Goal: Task Accomplishment & Management: Manage account settings

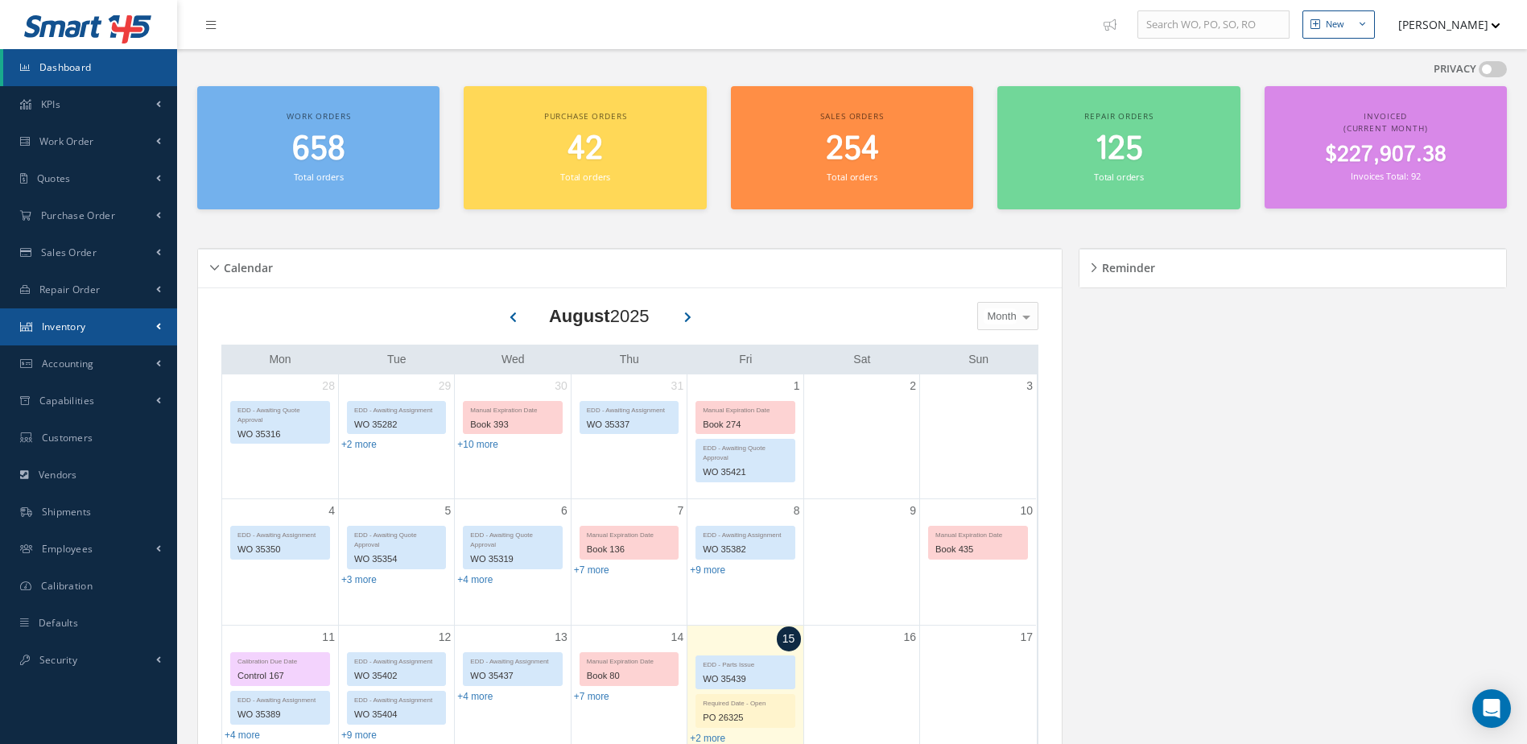
click at [80, 319] on link "Inventory" at bounding box center [88, 326] width 177 height 37
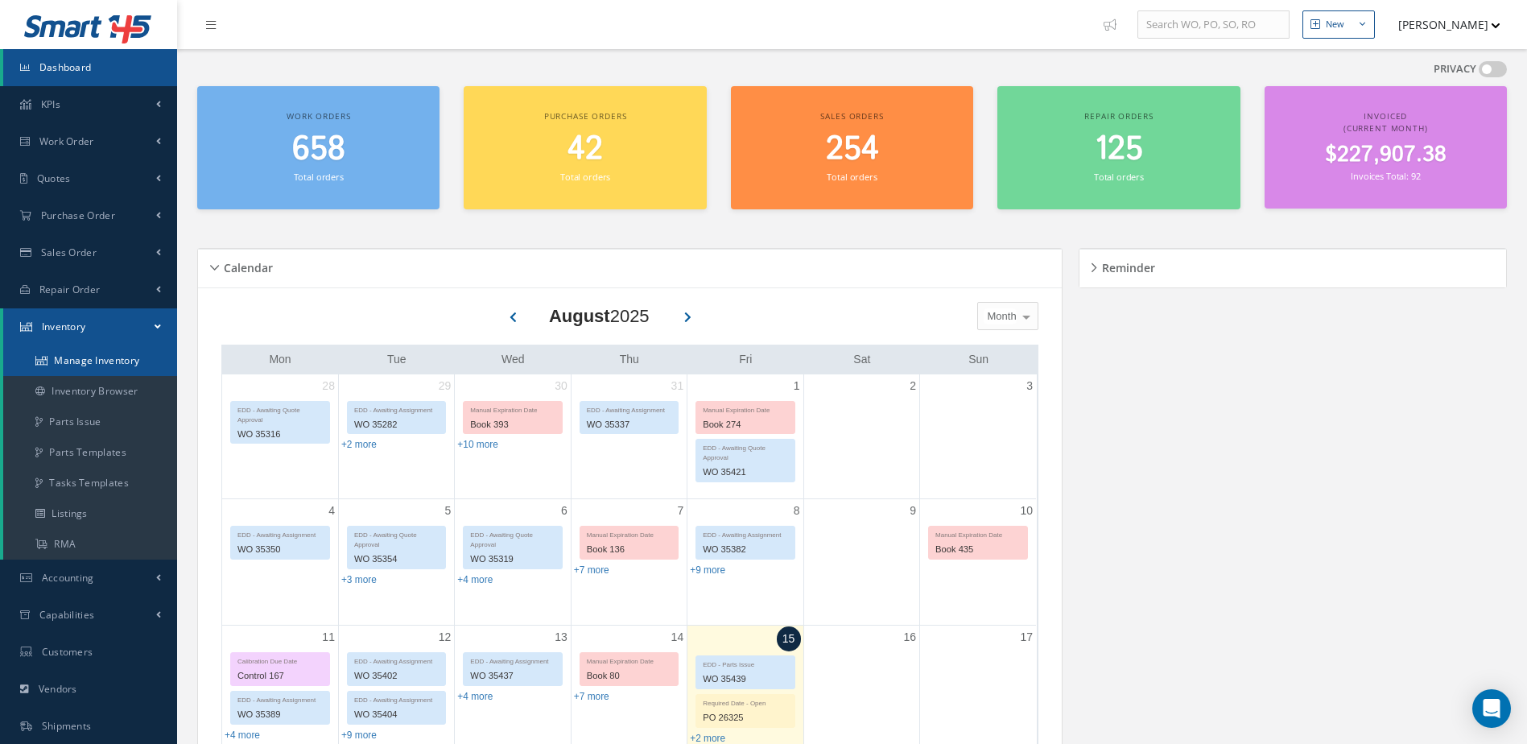
click at [86, 356] on link "Manage Inventory" at bounding box center [90, 360] width 174 height 31
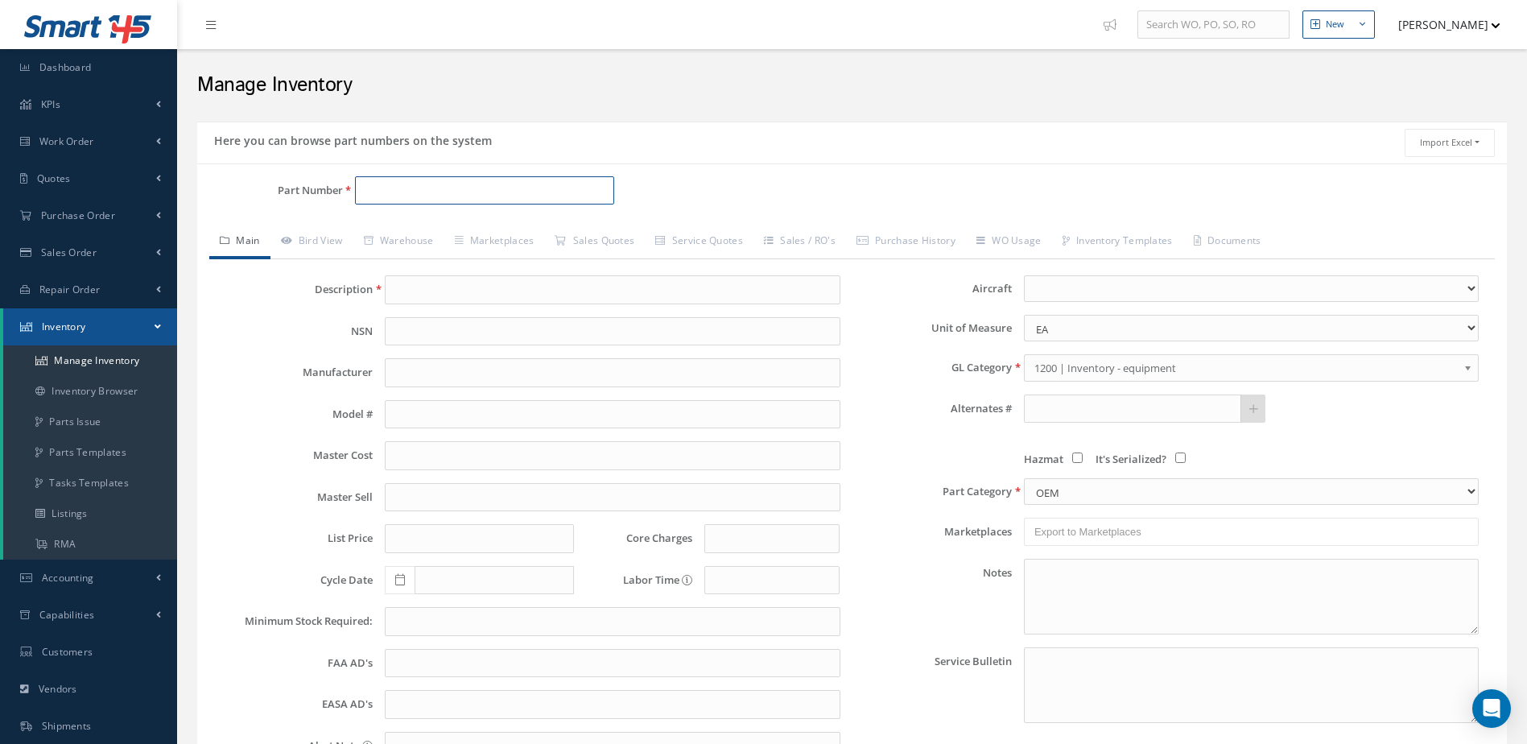
click at [471, 190] on input "Part Number" at bounding box center [485, 190] width 260 height 29
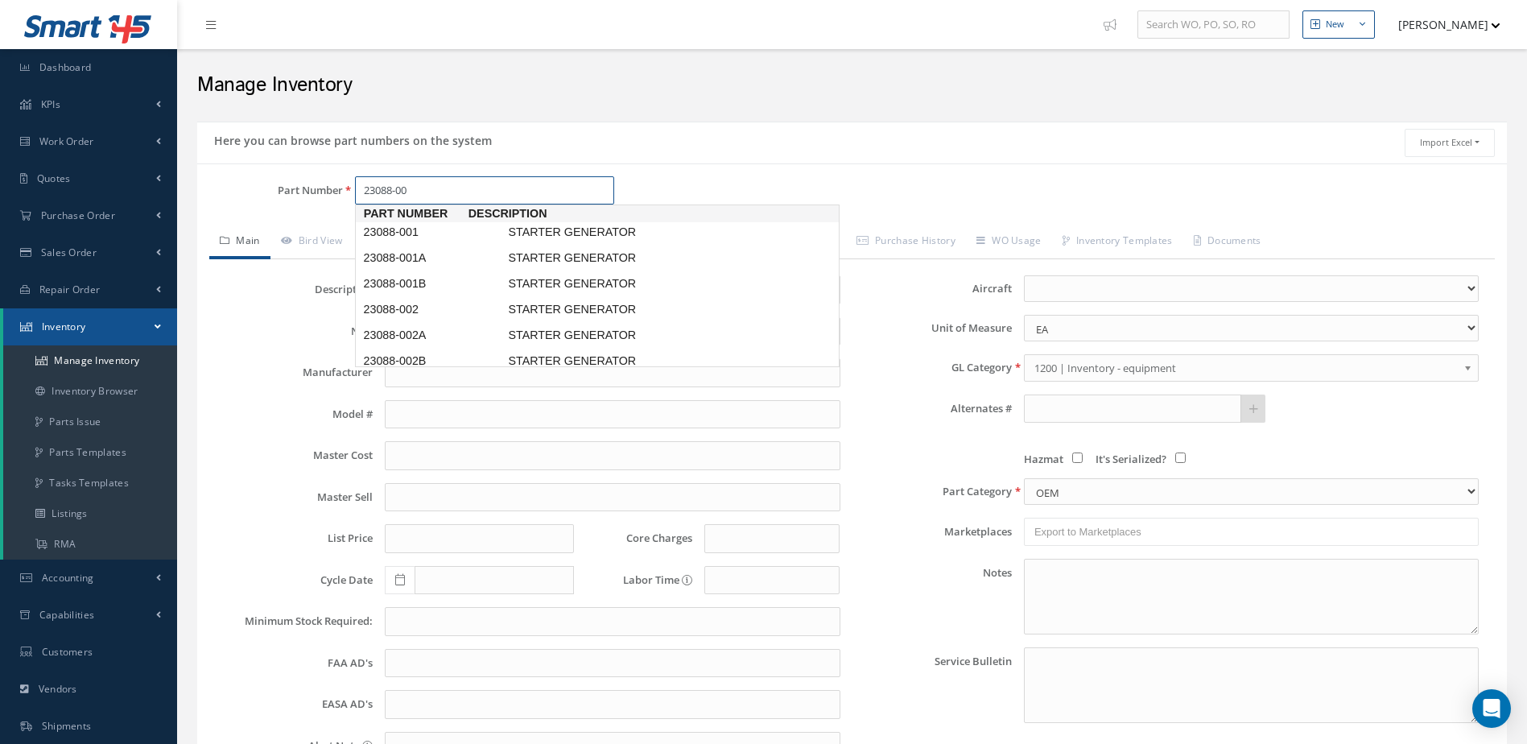
type input "23088-008"
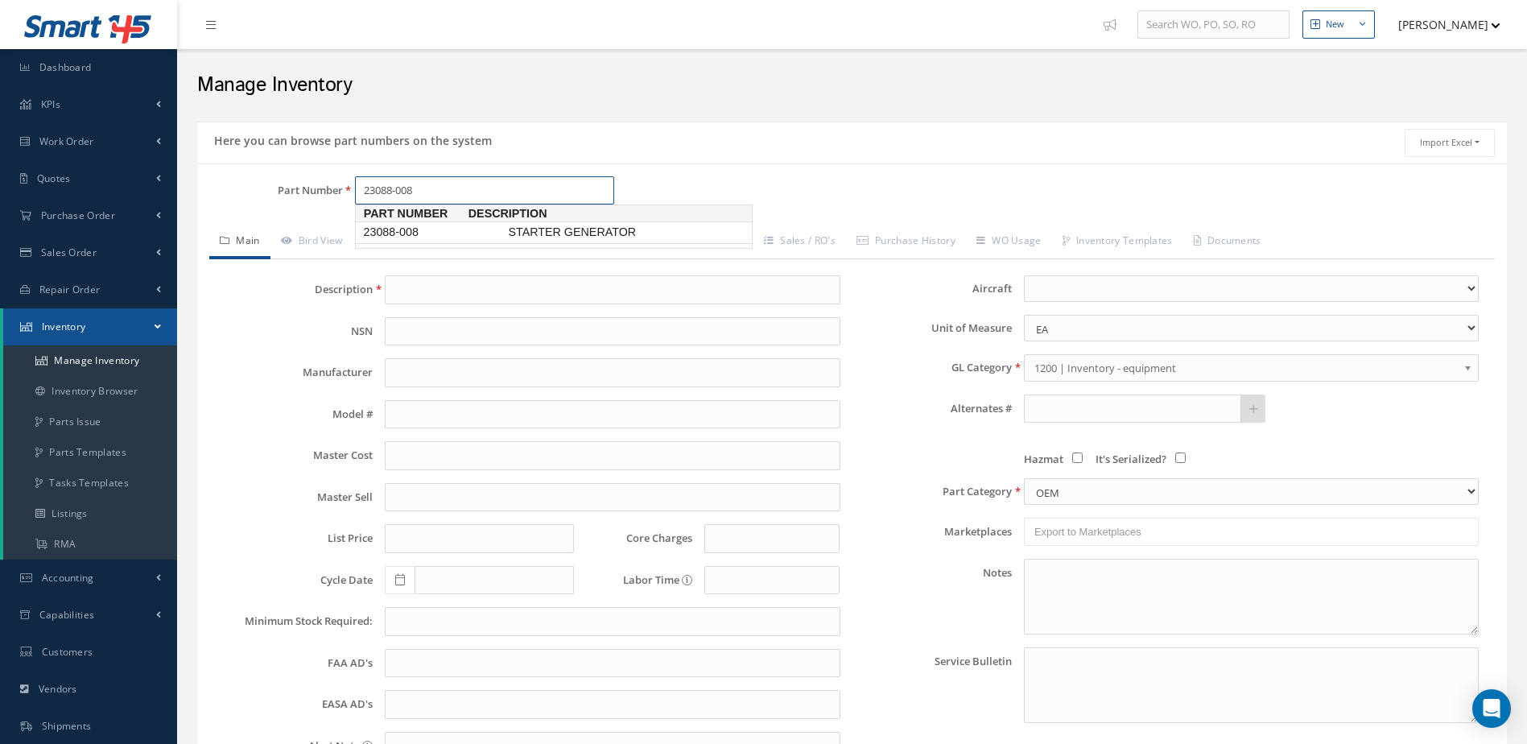
click at [531, 227] on span "STARTER GENERATOR" at bounding box center [625, 232] width 241 height 17
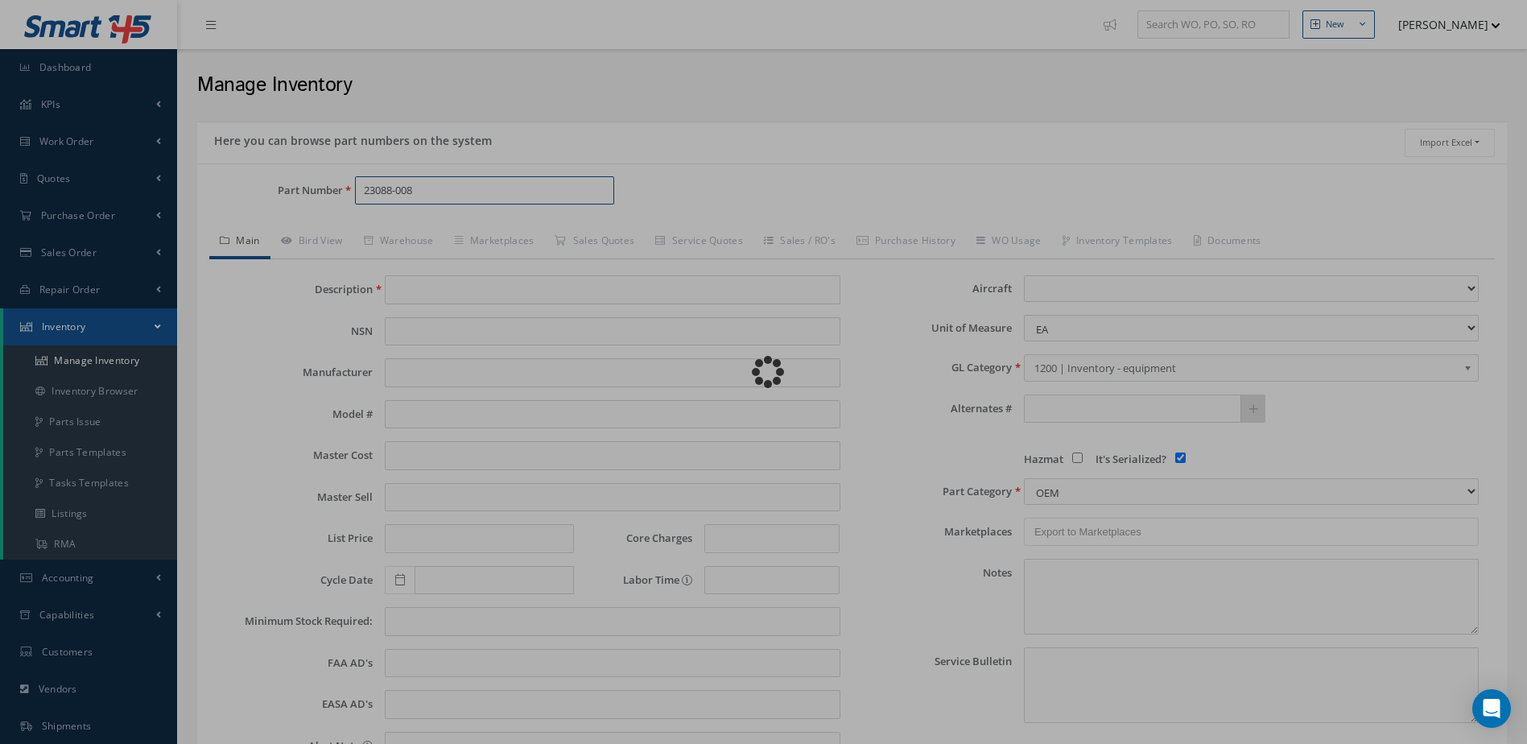
type input "STARTER GENERATOR"
type input "[PERSON_NAME]"
type input "0.00"
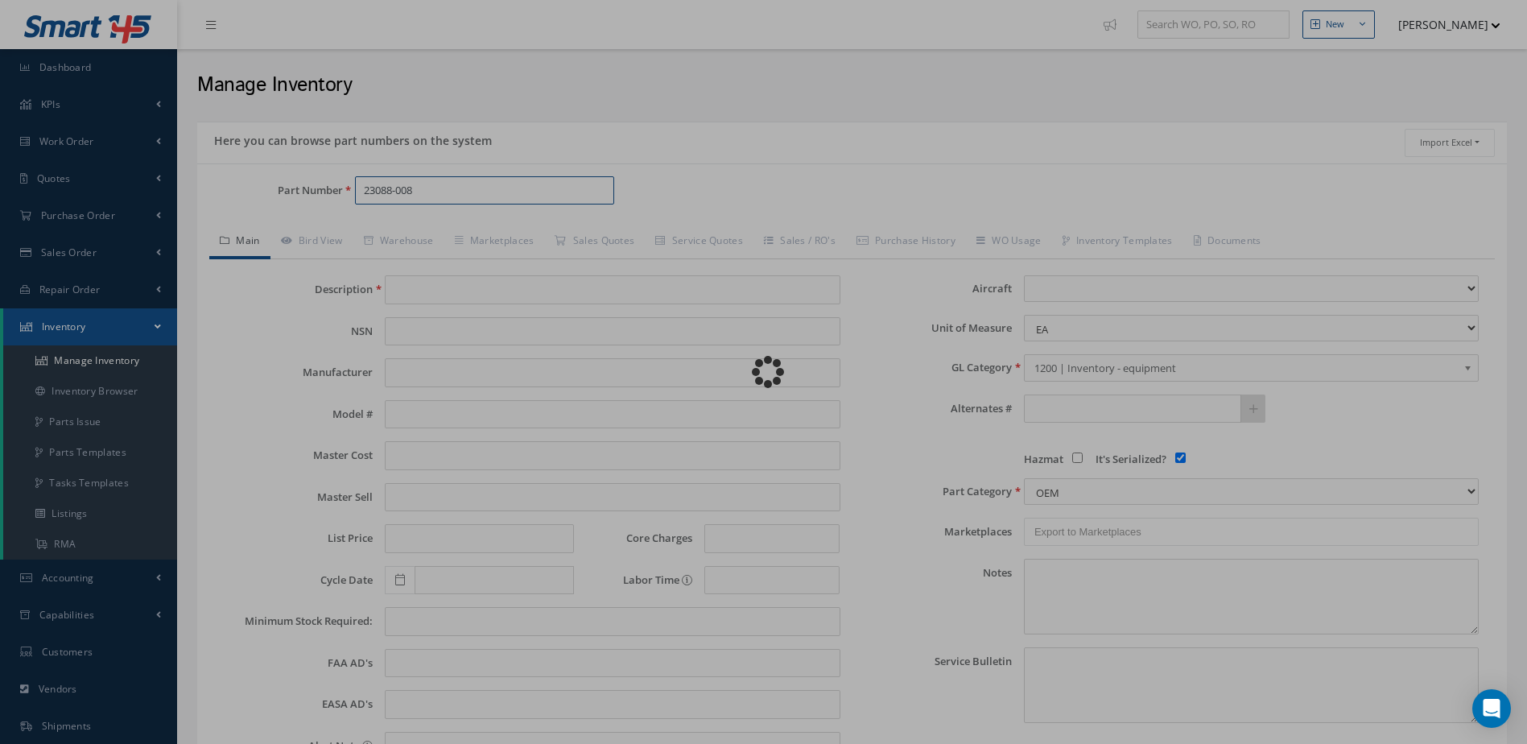
type input "0.00"
select select
checkbox input "true"
type textarea "OCT/2023: STD OH $2,300"
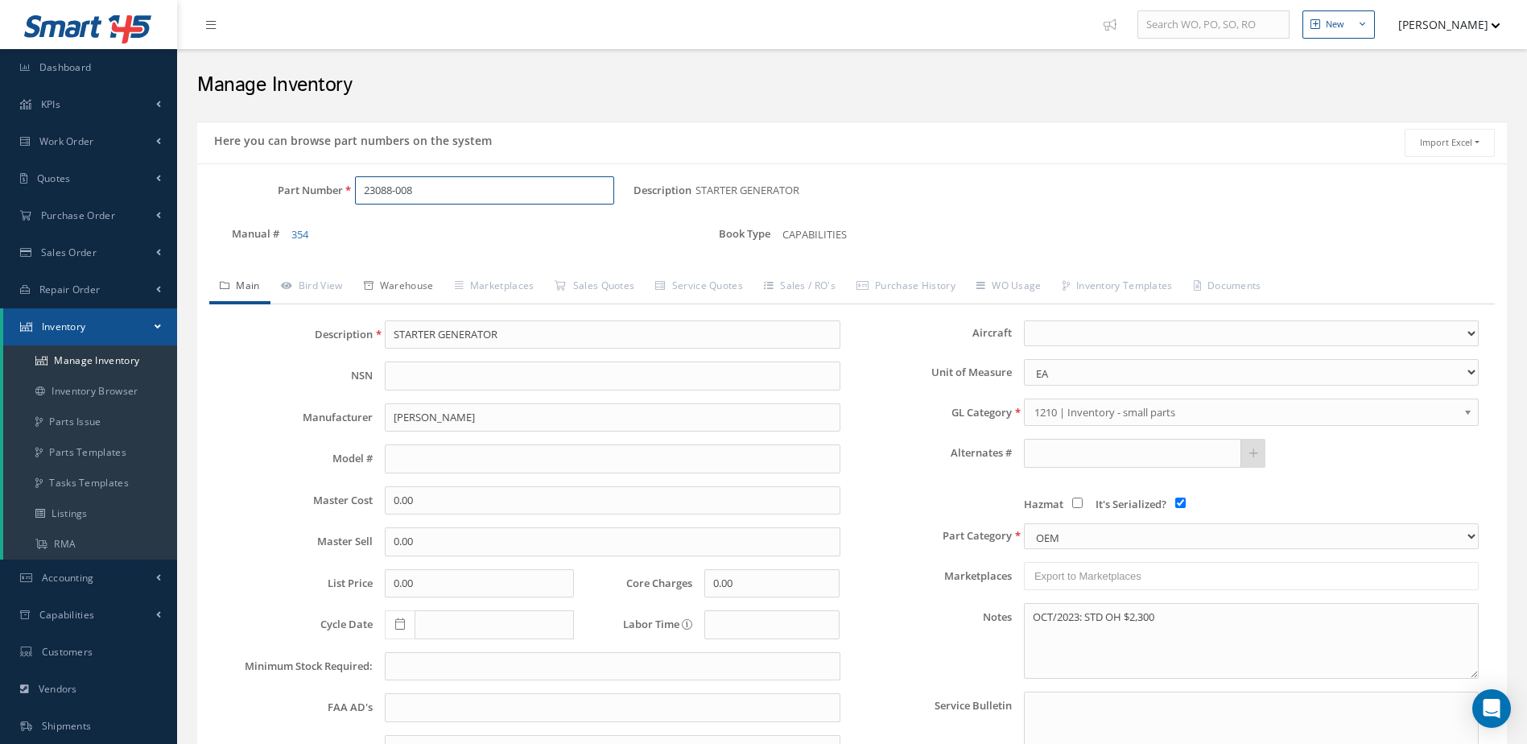
type input "23088-008"
click at [413, 278] on link "Warehouse" at bounding box center [398, 287] width 91 height 34
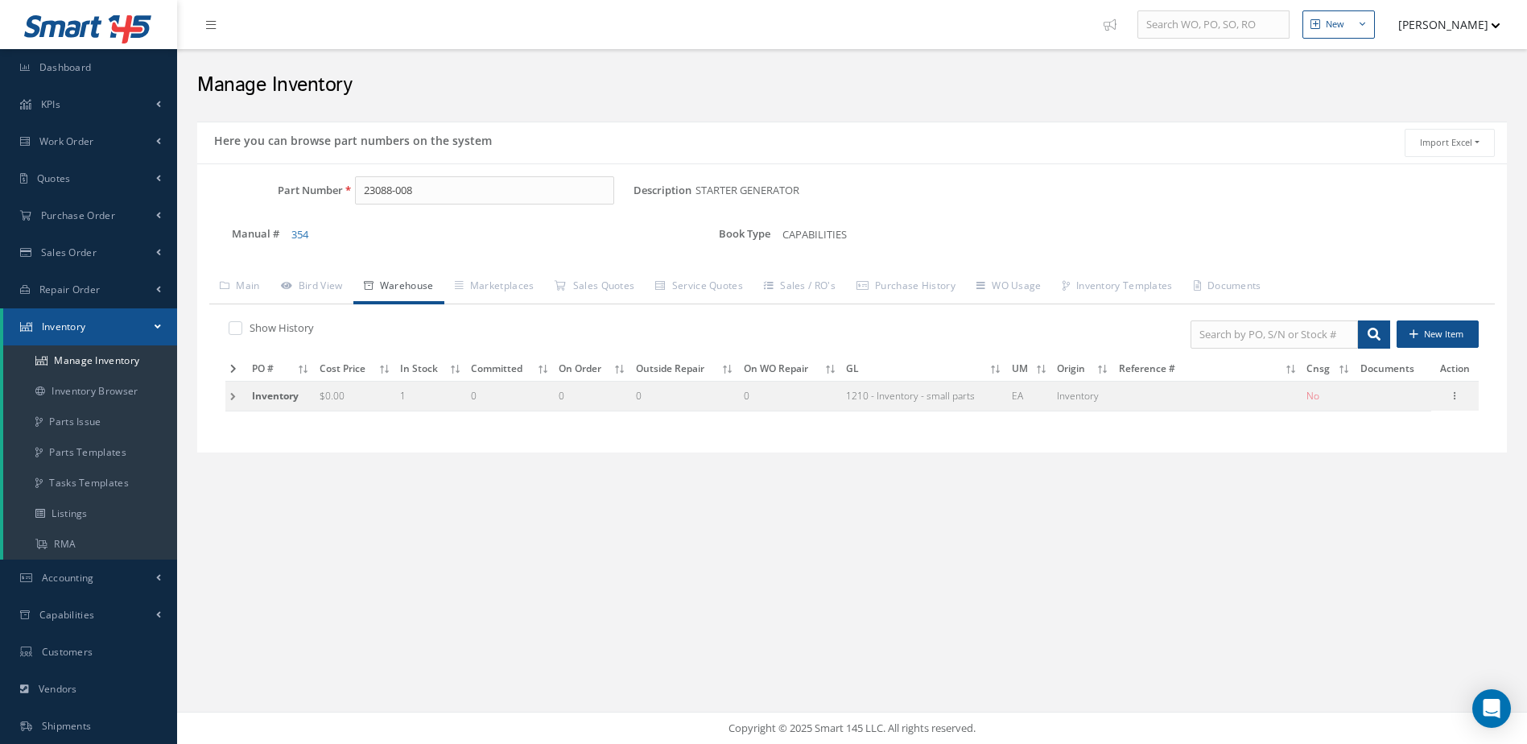
click at [232, 369] on icon at bounding box center [233, 369] width 6 height 10
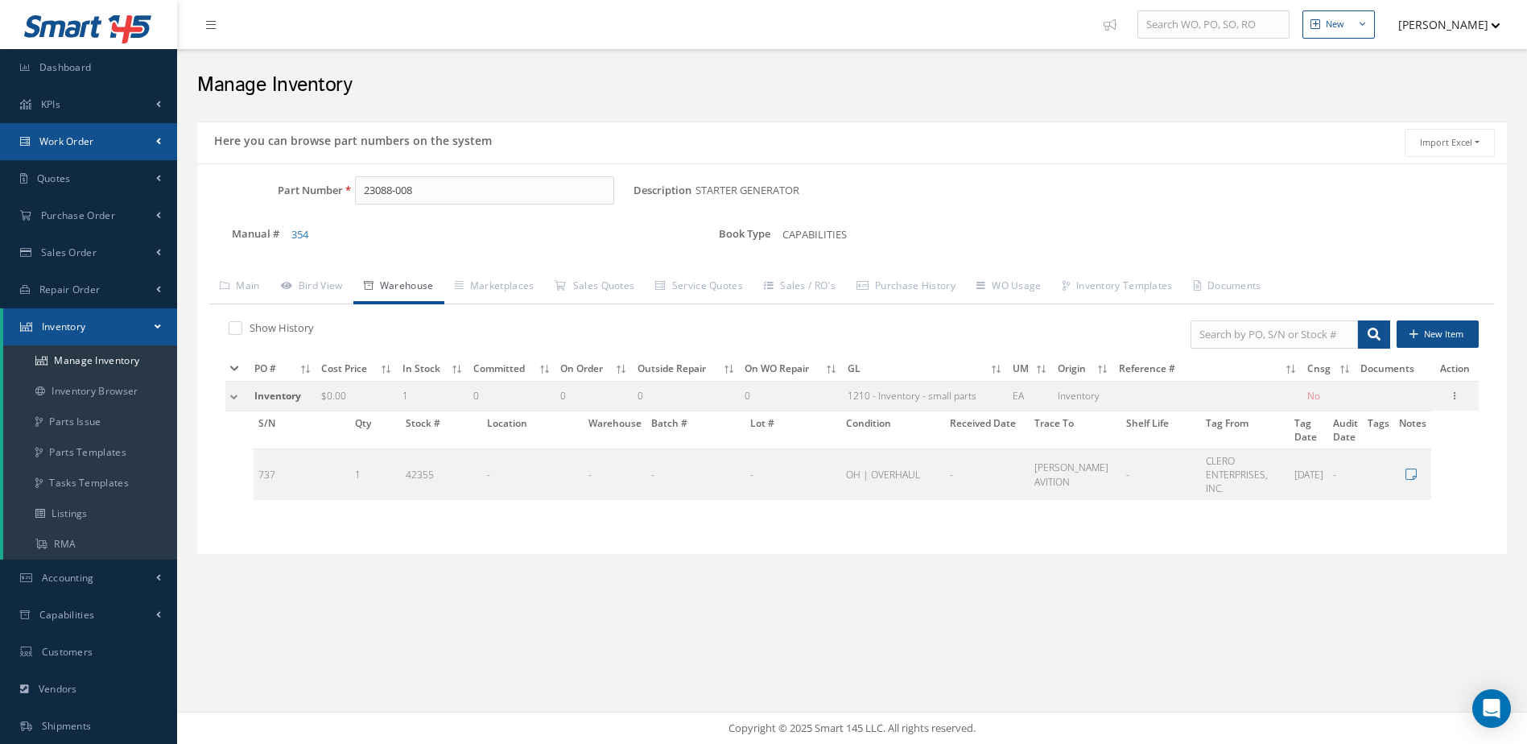
click at [78, 143] on span "Work Order" at bounding box center [66, 141] width 55 height 14
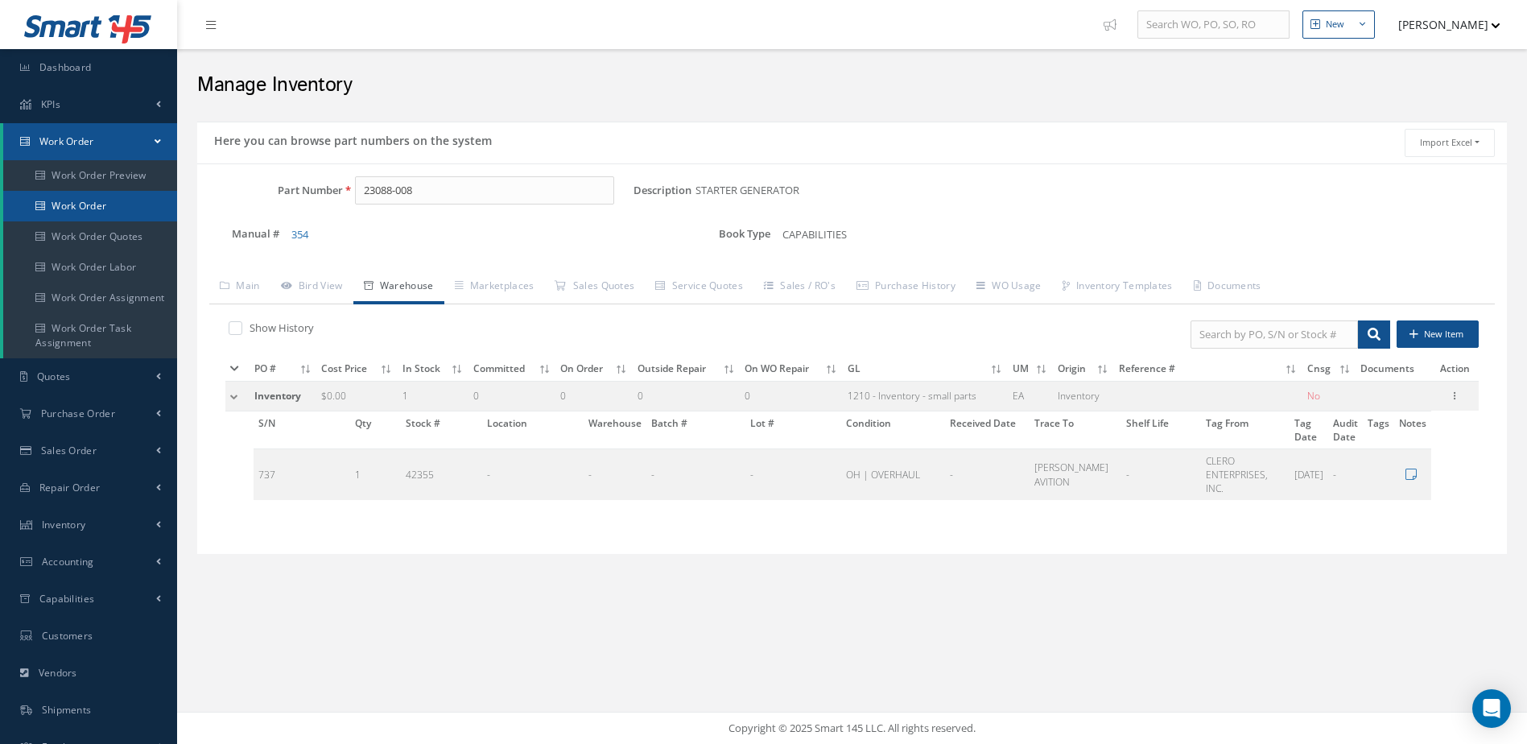
click at [102, 203] on link "Work Order" at bounding box center [90, 206] width 174 height 31
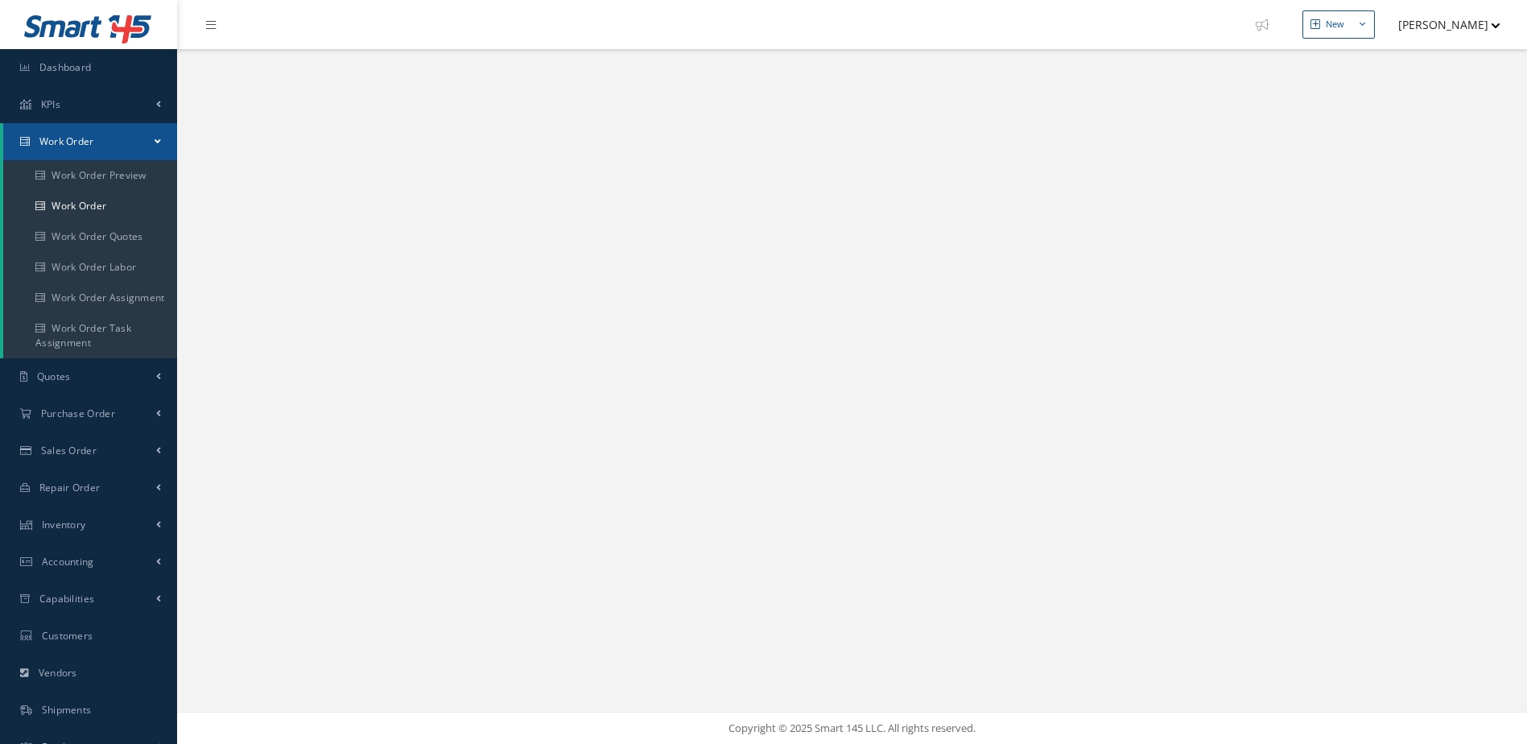
select select "25"
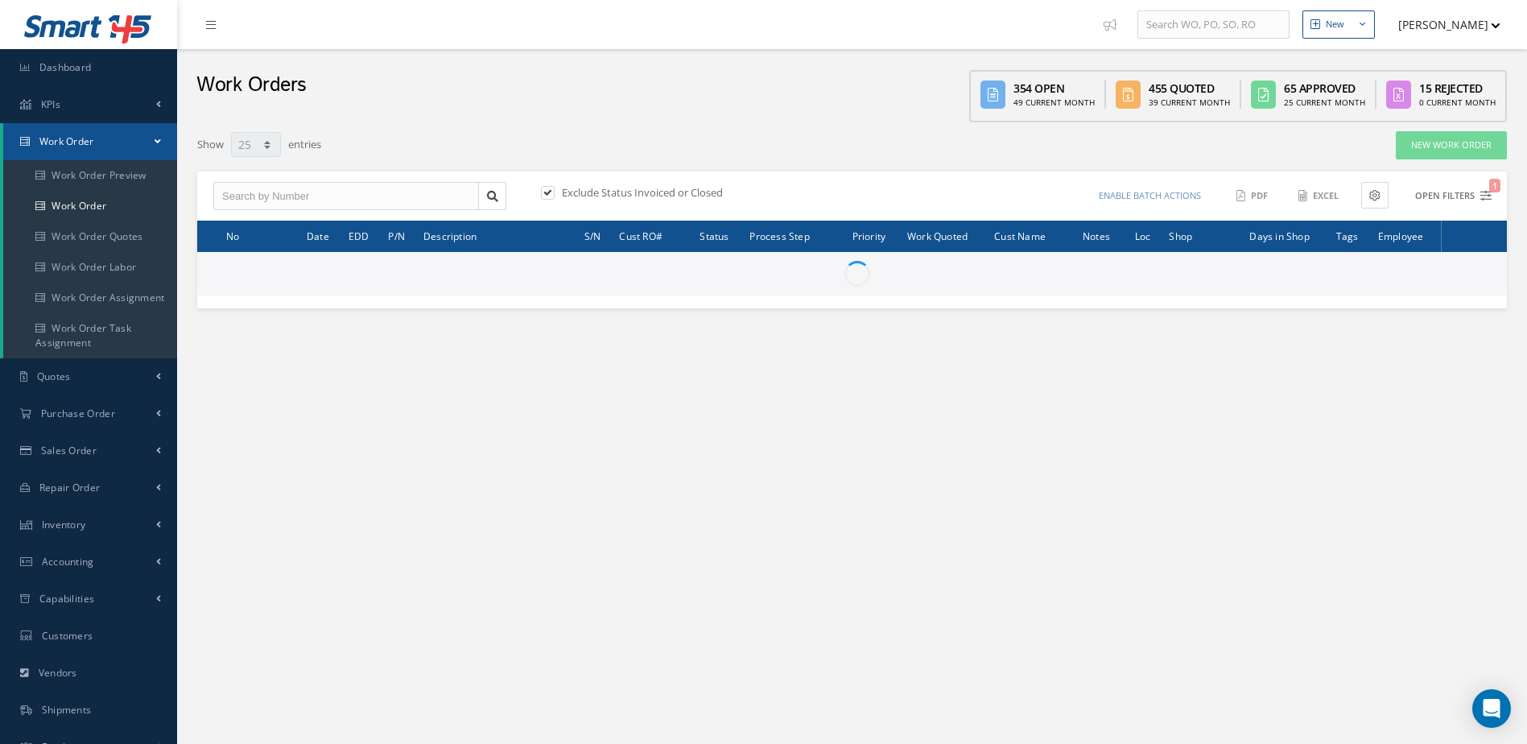
click at [1486, 195] on icon "1" at bounding box center [1485, 195] width 11 height 11
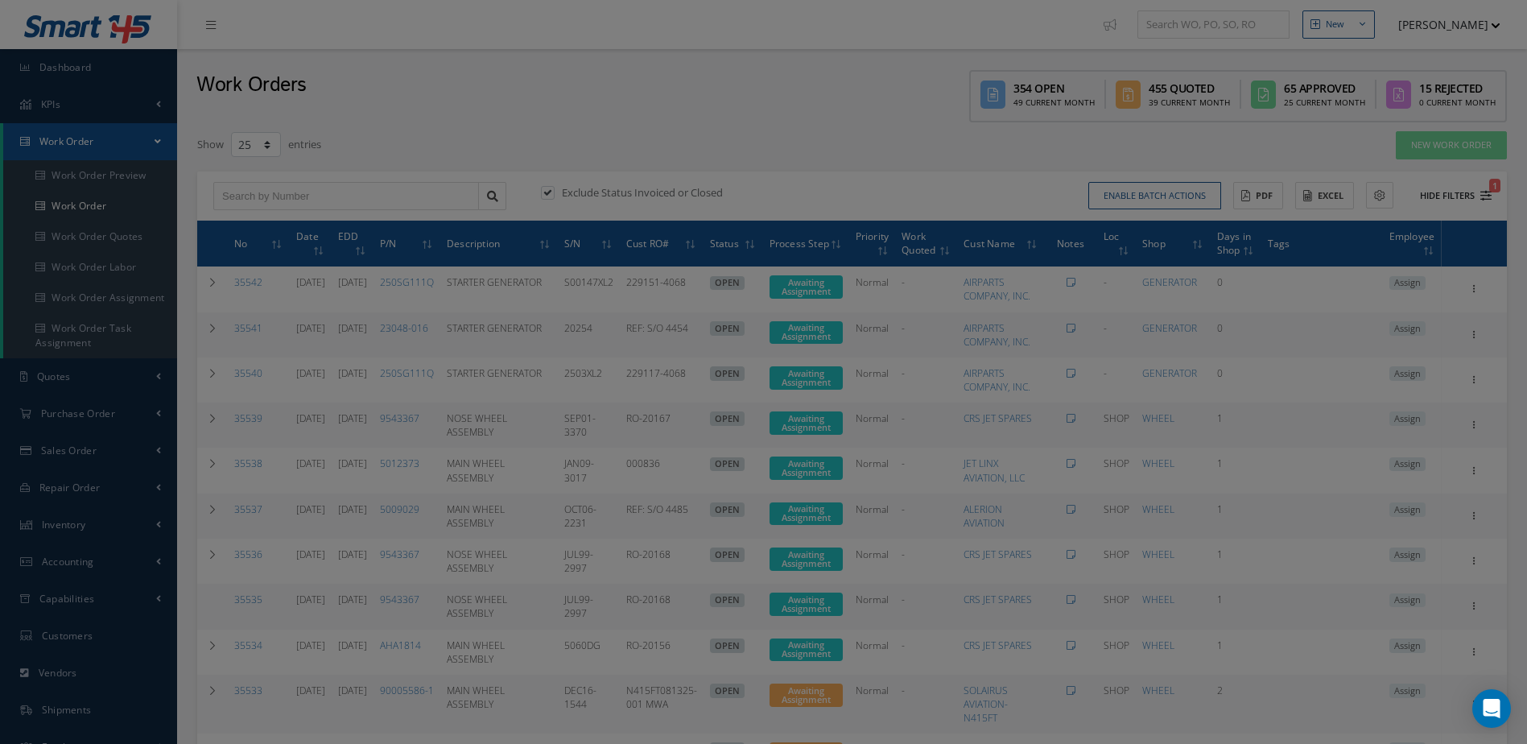
type input "All Work Request"
type input "All Work Performed"
type input "All Status"
type input "WO Part Status"
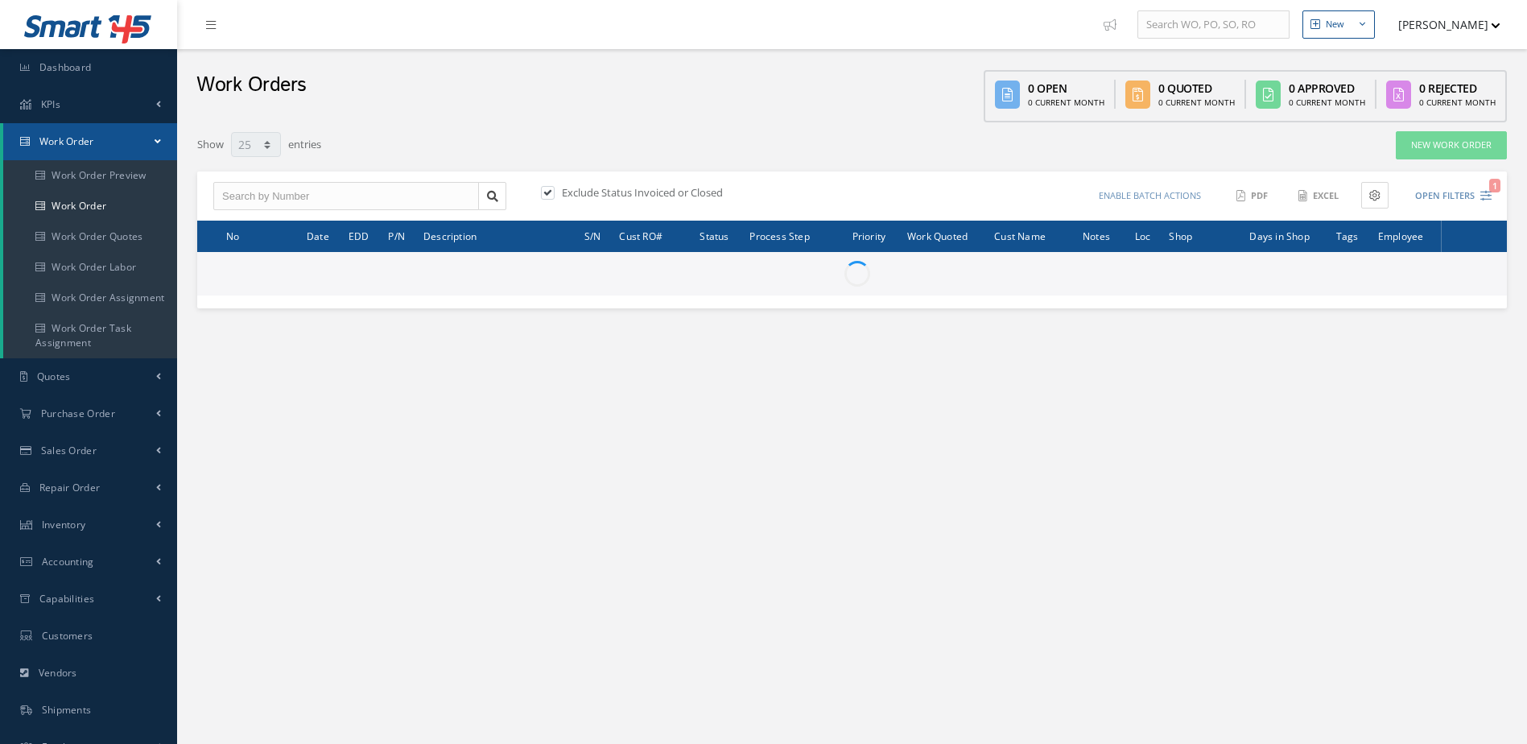
select select "25"
type input "All Work Request"
type input "All Work Performed"
type input "All Status"
type input "WO Part Status"
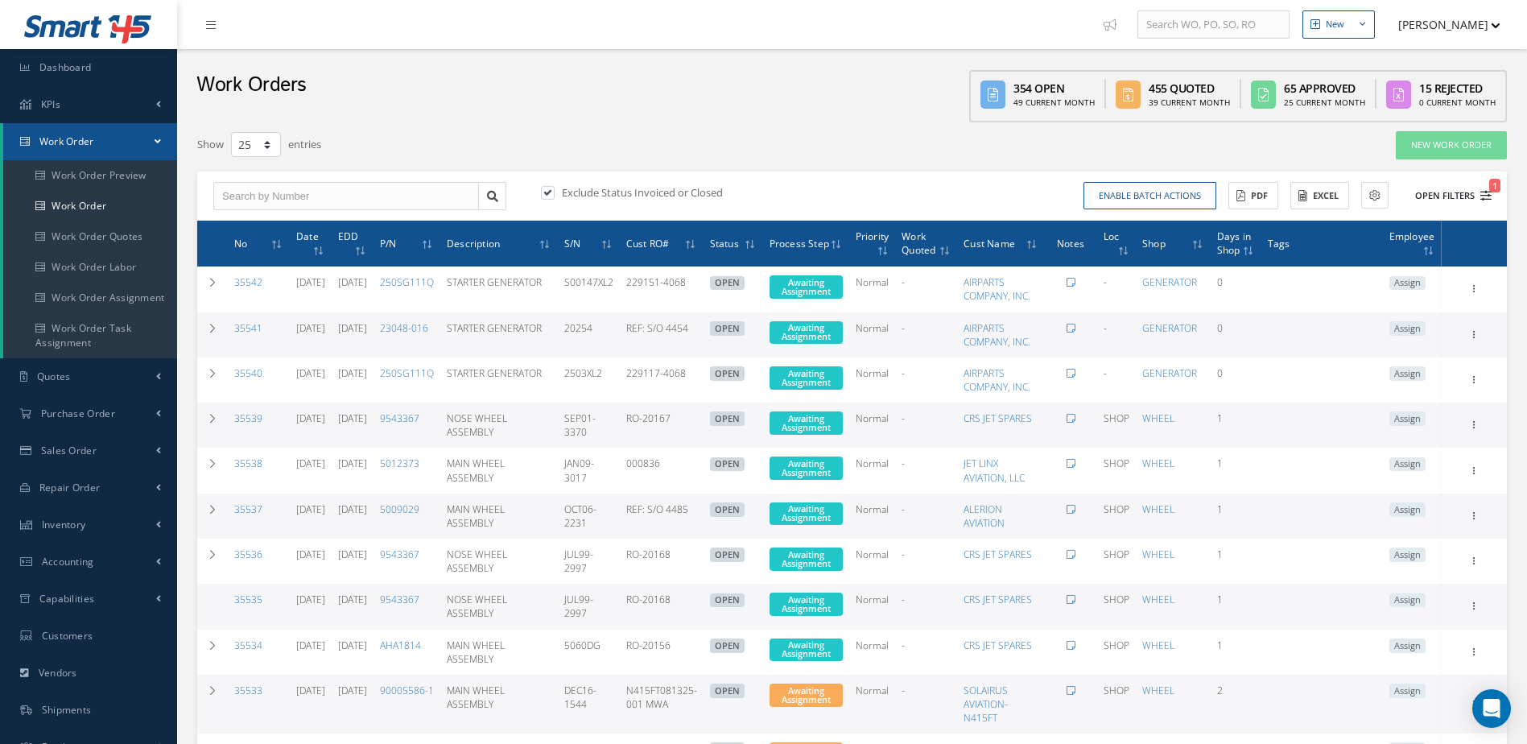
click at [1486, 196] on icon "1" at bounding box center [1485, 195] width 11 height 11
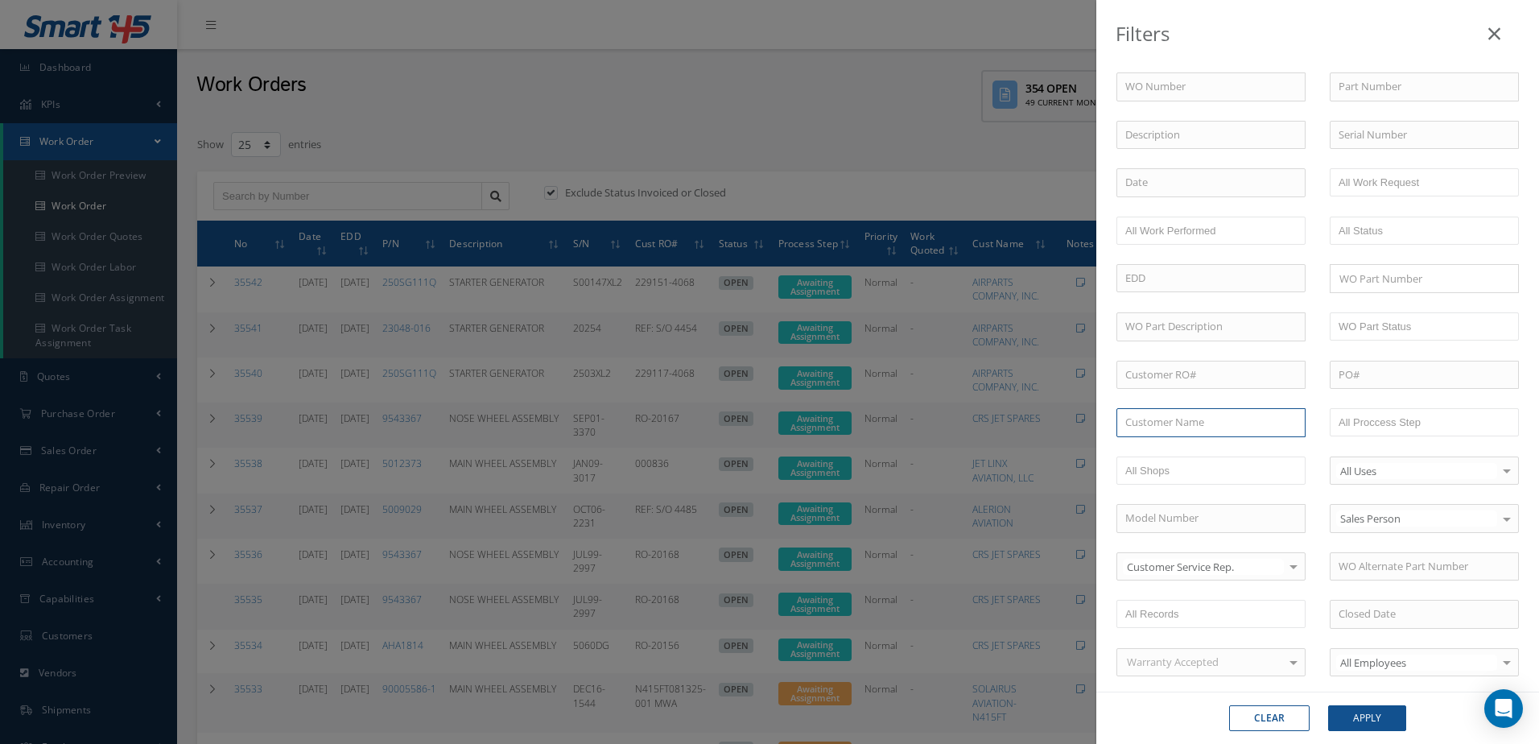
click at [1196, 419] on input "text" at bounding box center [1210, 422] width 189 height 29
type input "c"
click at [1235, 89] on input "text" at bounding box center [1210, 86] width 189 height 29
type input "2"
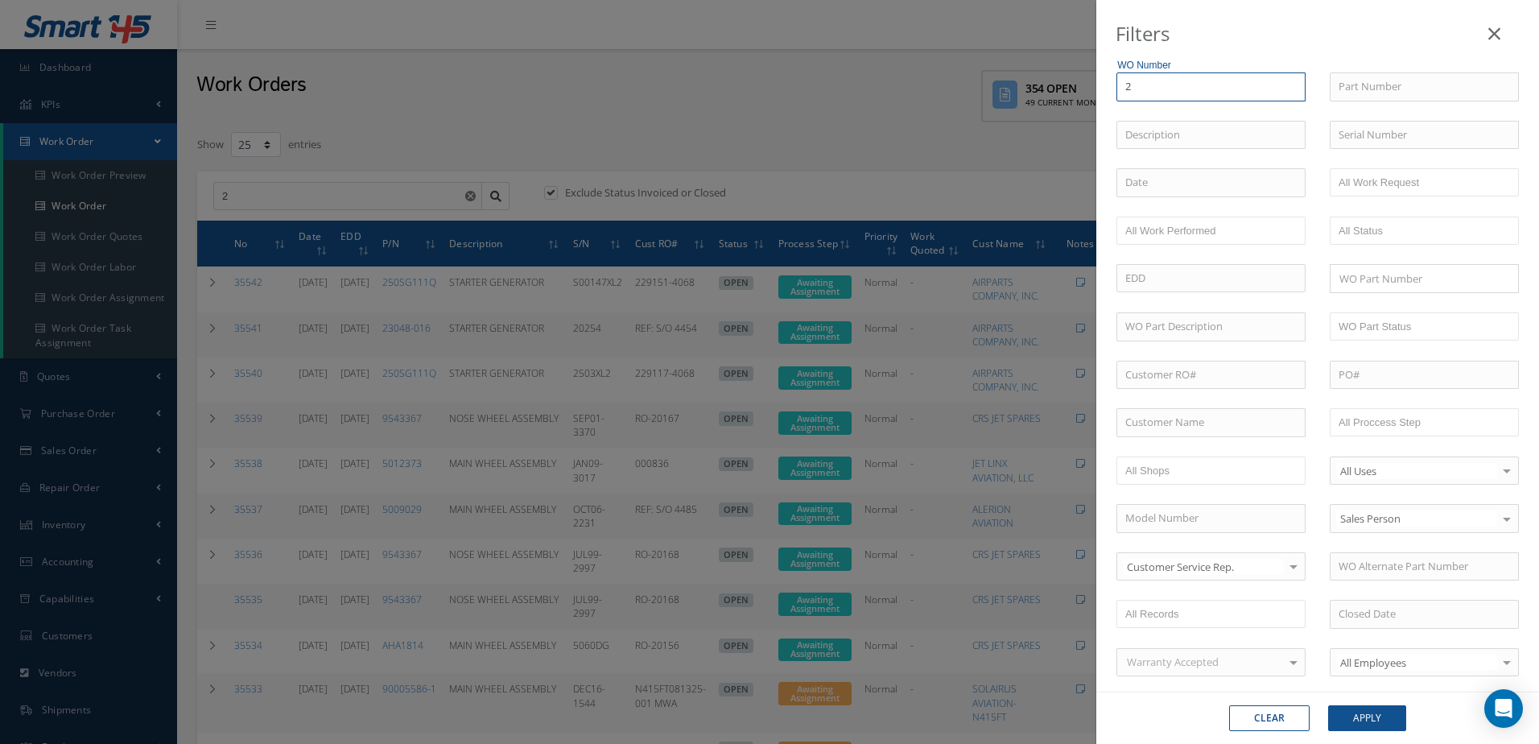
type input "25"
type input "254"
type input "2542"
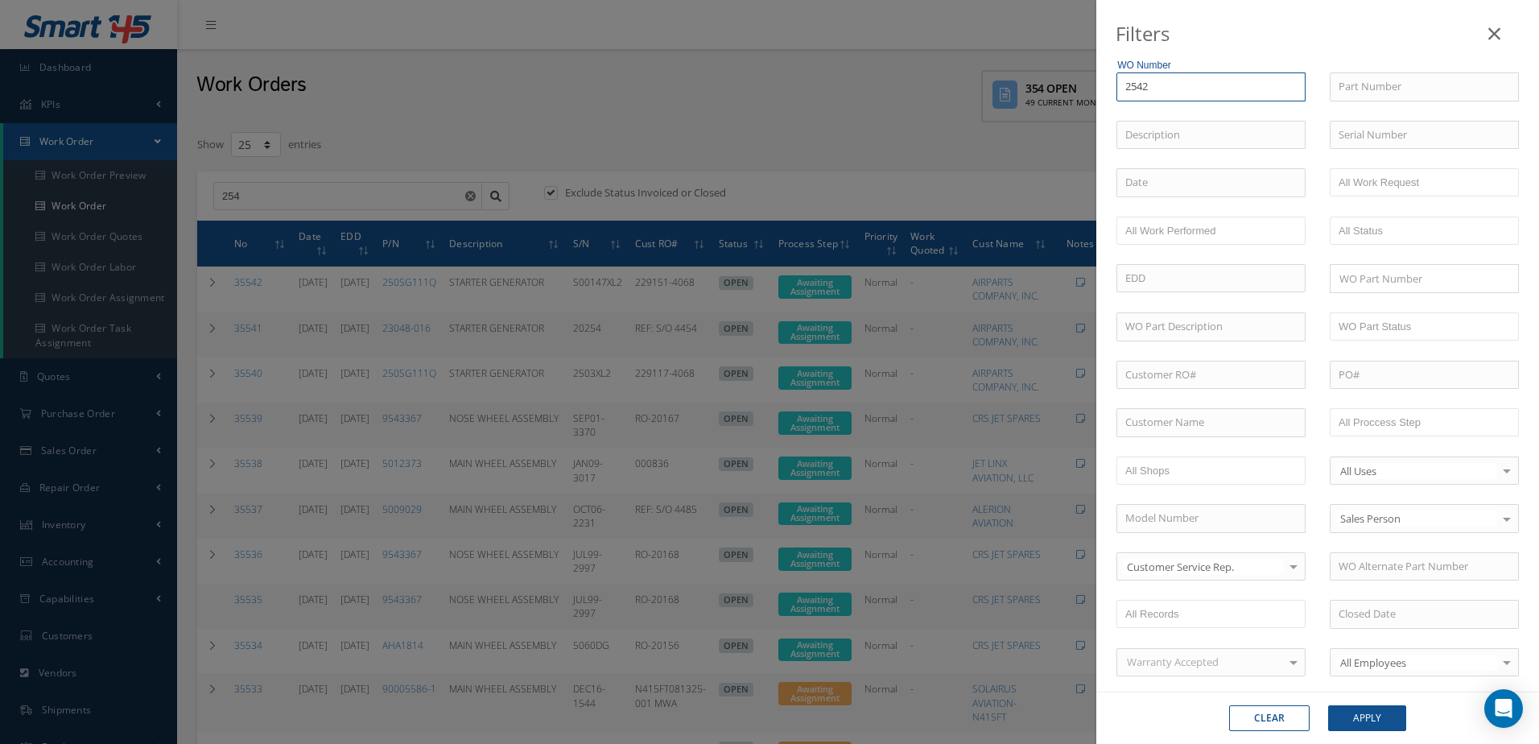
type input "2542"
type input "25420"
drag, startPoint x: 1131, startPoint y: 89, endPoint x: 1131, endPoint y: 97, distance: 8.9
click at [1131, 90] on input "25420" at bounding box center [1210, 86] width 189 height 29
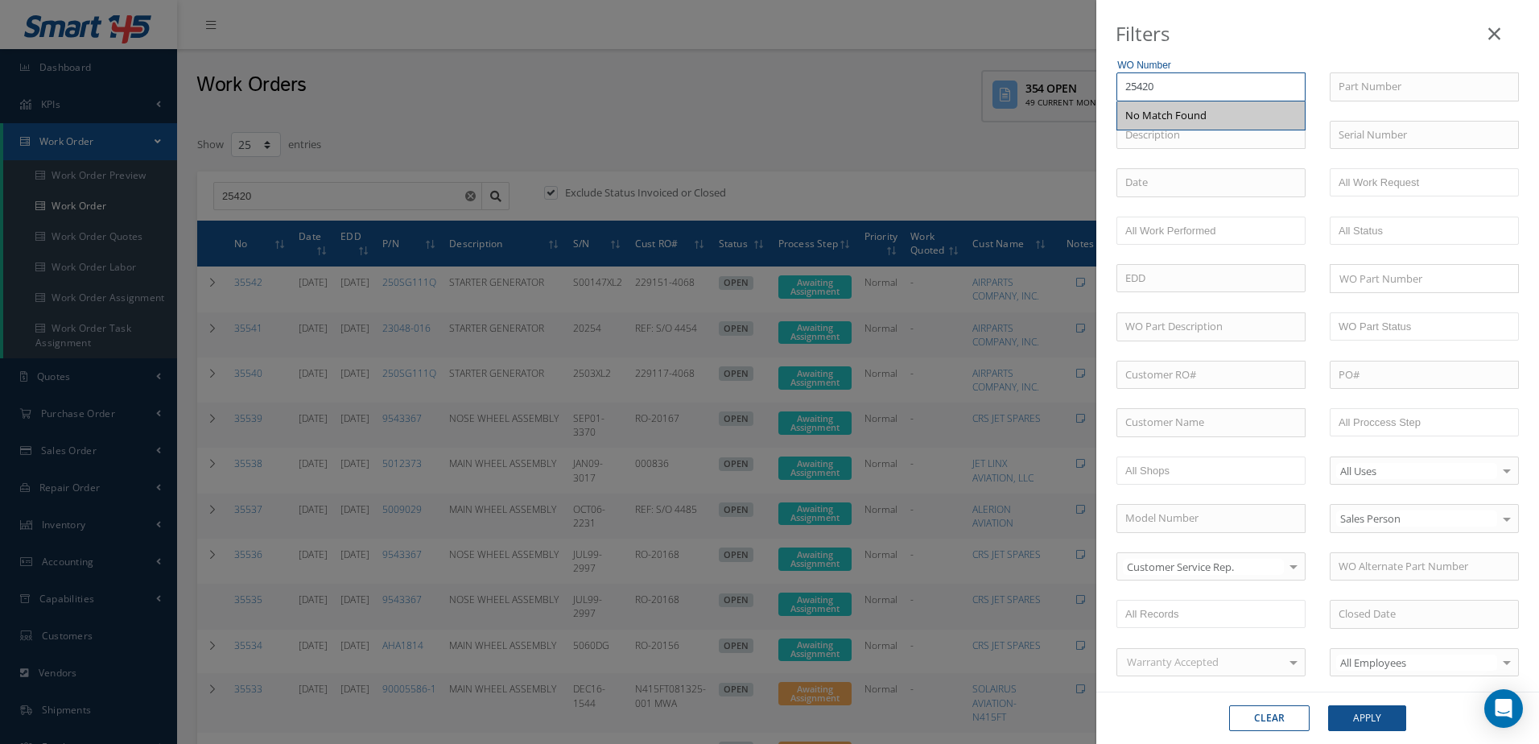
type input "5420"
type input "35420"
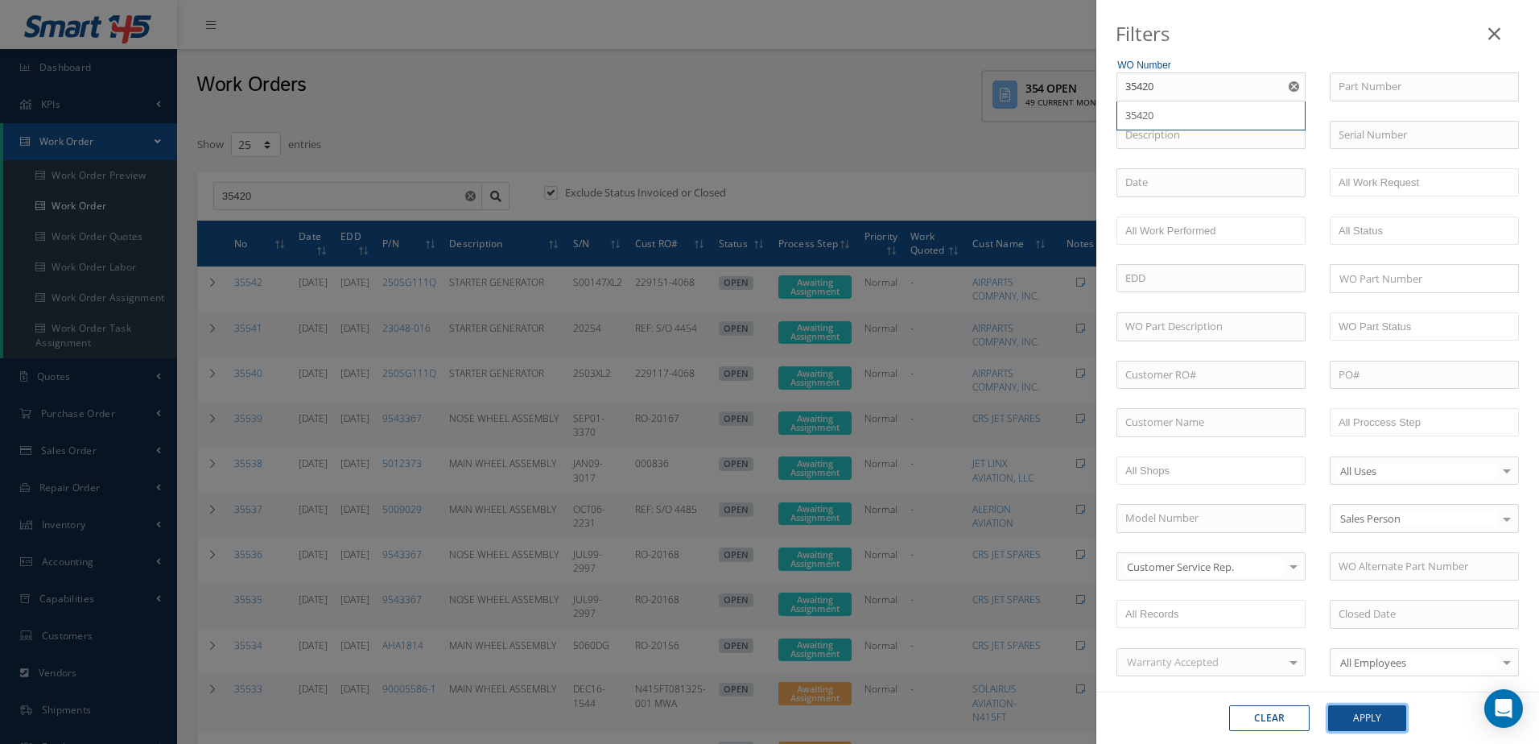
click at [1390, 721] on button "Apply" at bounding box center [1367, 718] width 78 height 26
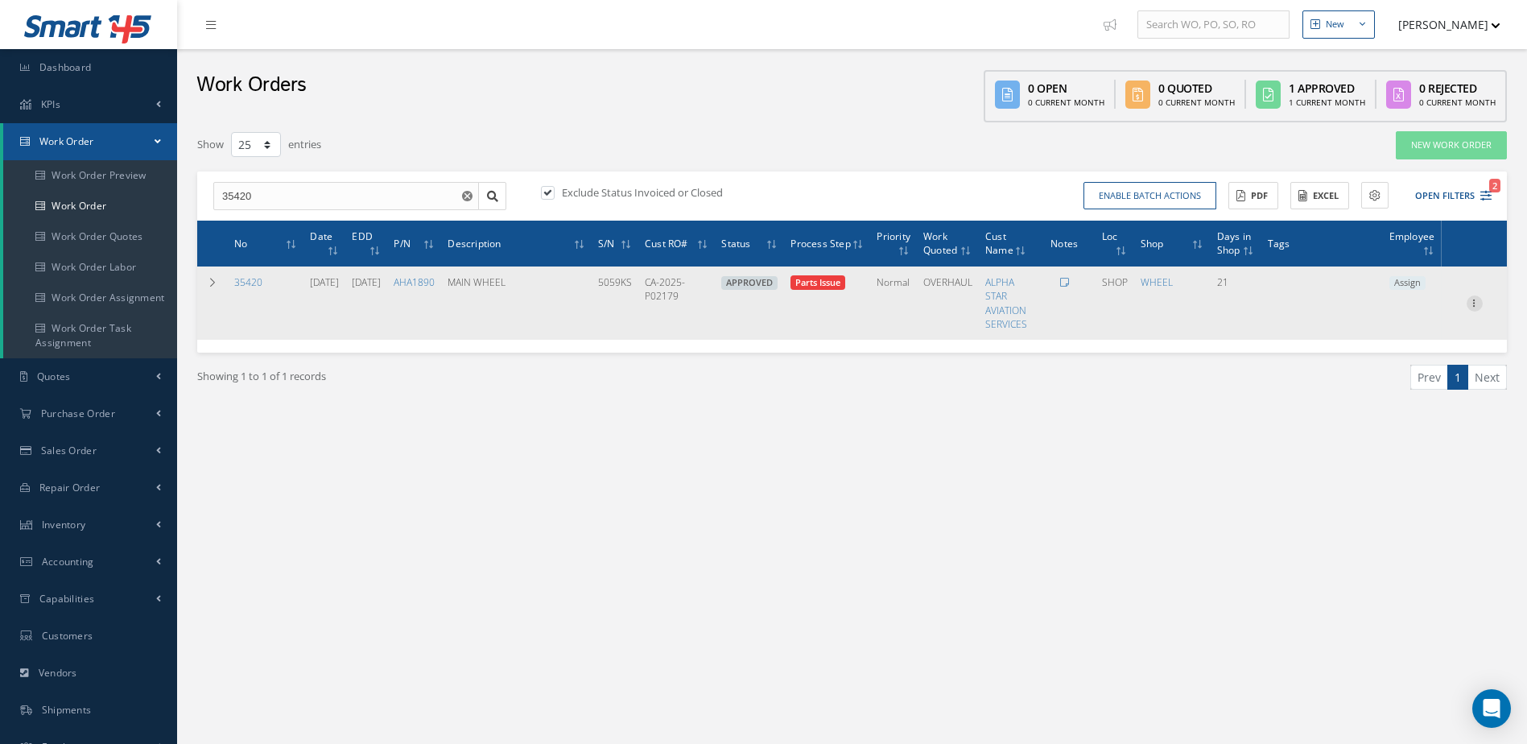
click at [1474, 298] on icon at bounding box center [1475, 301] width 16 height 13
click at [1390, 334] on link "Edit" at bounding box center [1400, 334] width 127 height 21
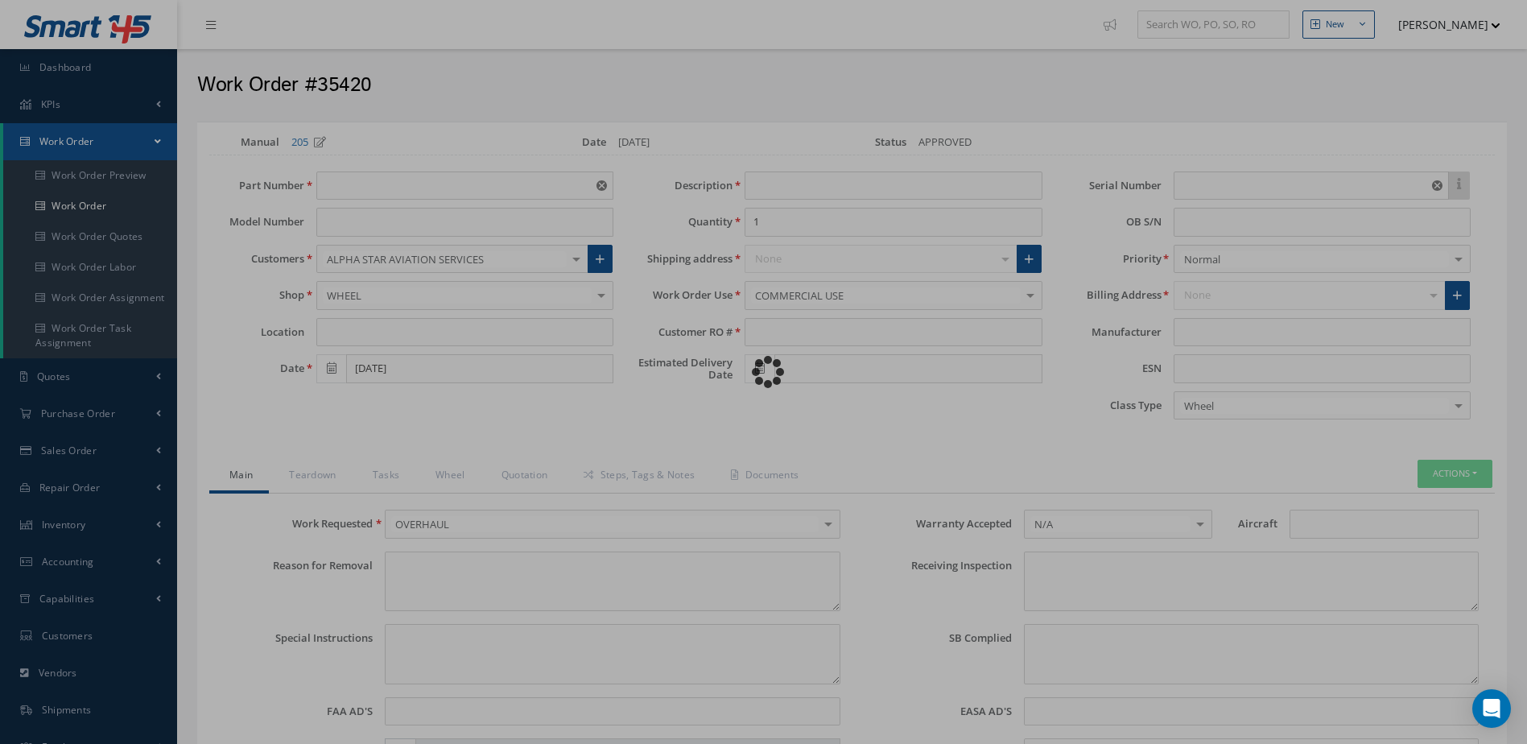
type input "AHA1890"
type input "SHOP"
type input "07/25/2025"
type input "MAIN WHEEL"
type input "CA-2025-P02179"
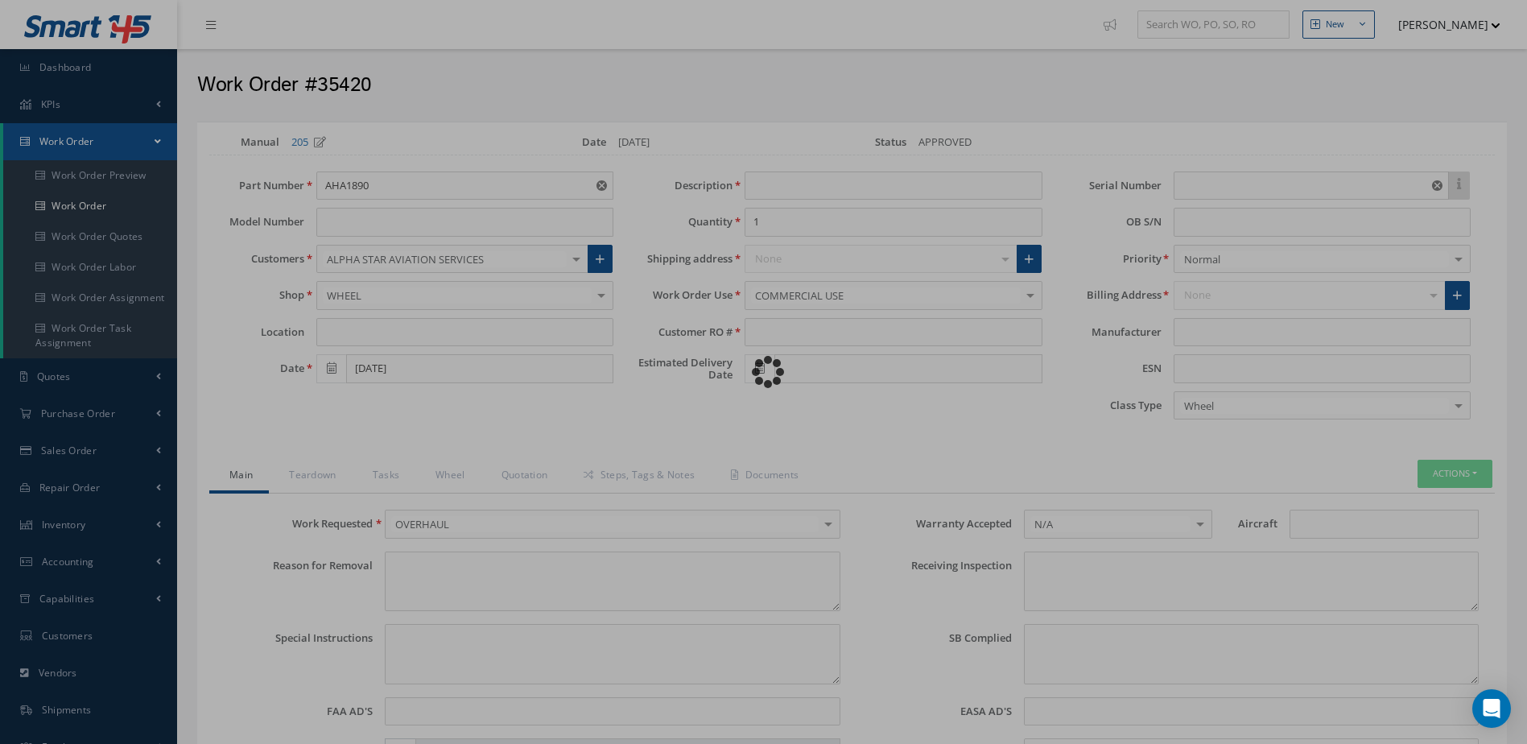
type input "08/22/2025"
type input "5059KS"
type textarea "WORN TIRE."
type textarea "EVALUATE FOR OVERHAUL."
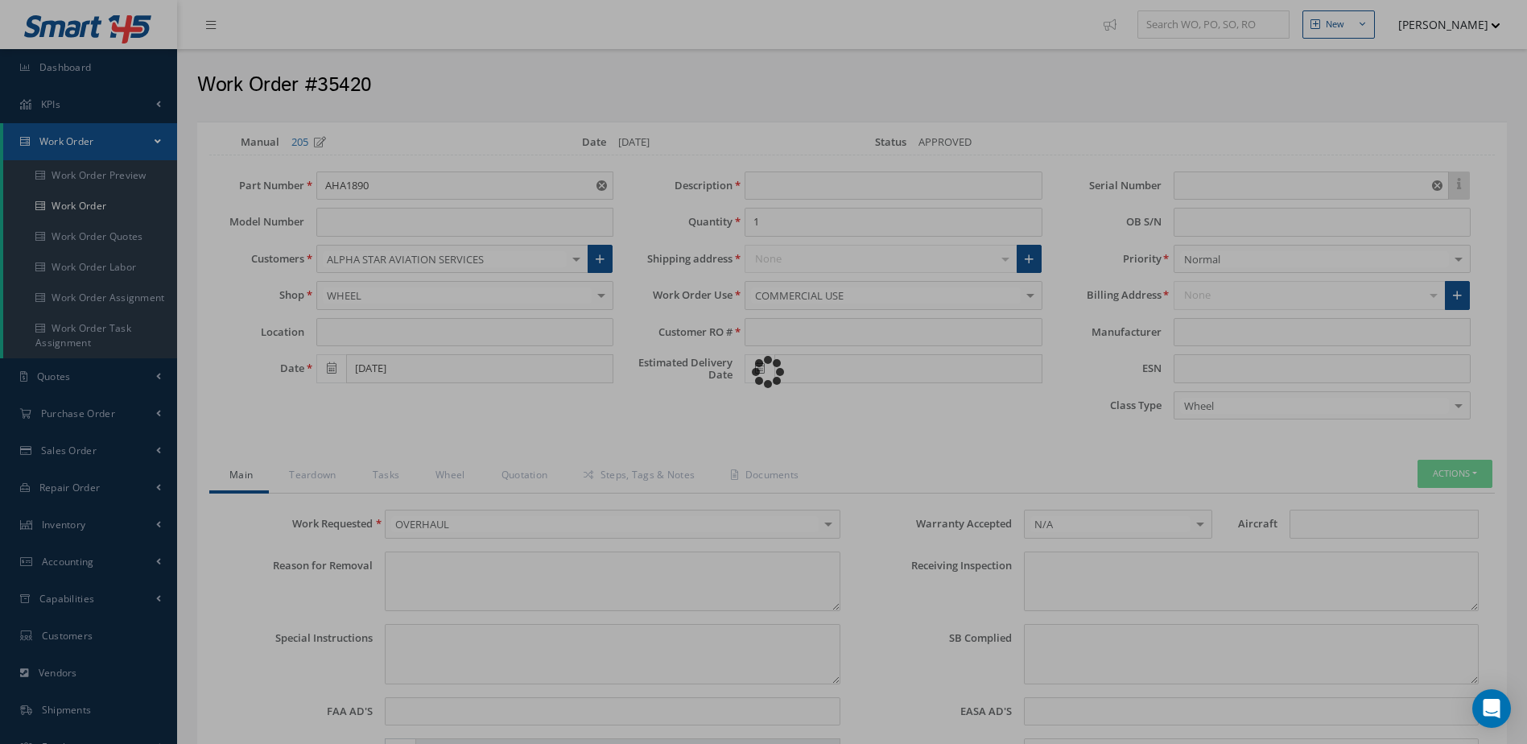
type input "NONE"
type textarea "NO VISUAL DAMAGE"
type textarea "NONE"
type input "NONE"
type input "WHITE"
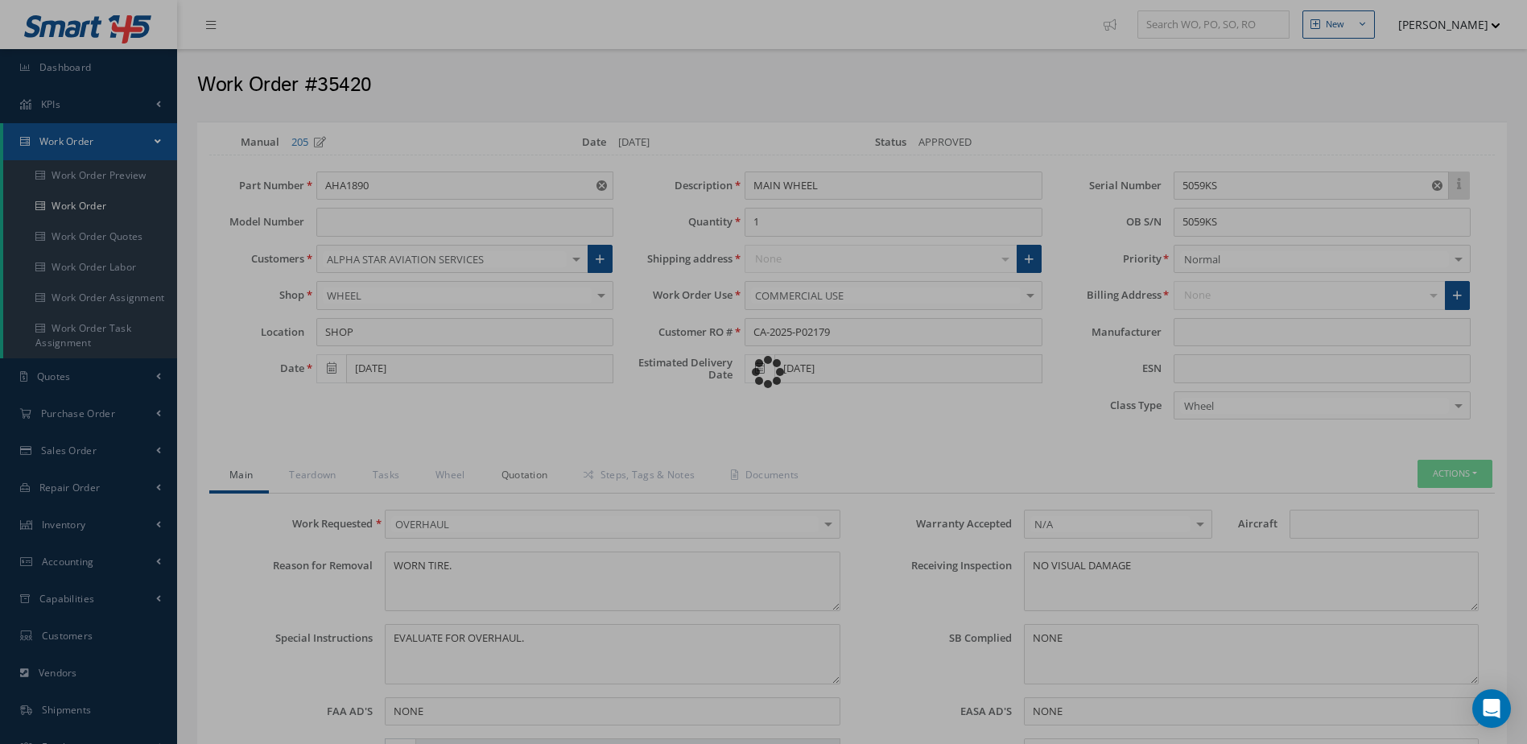
type input "MEGGITT"
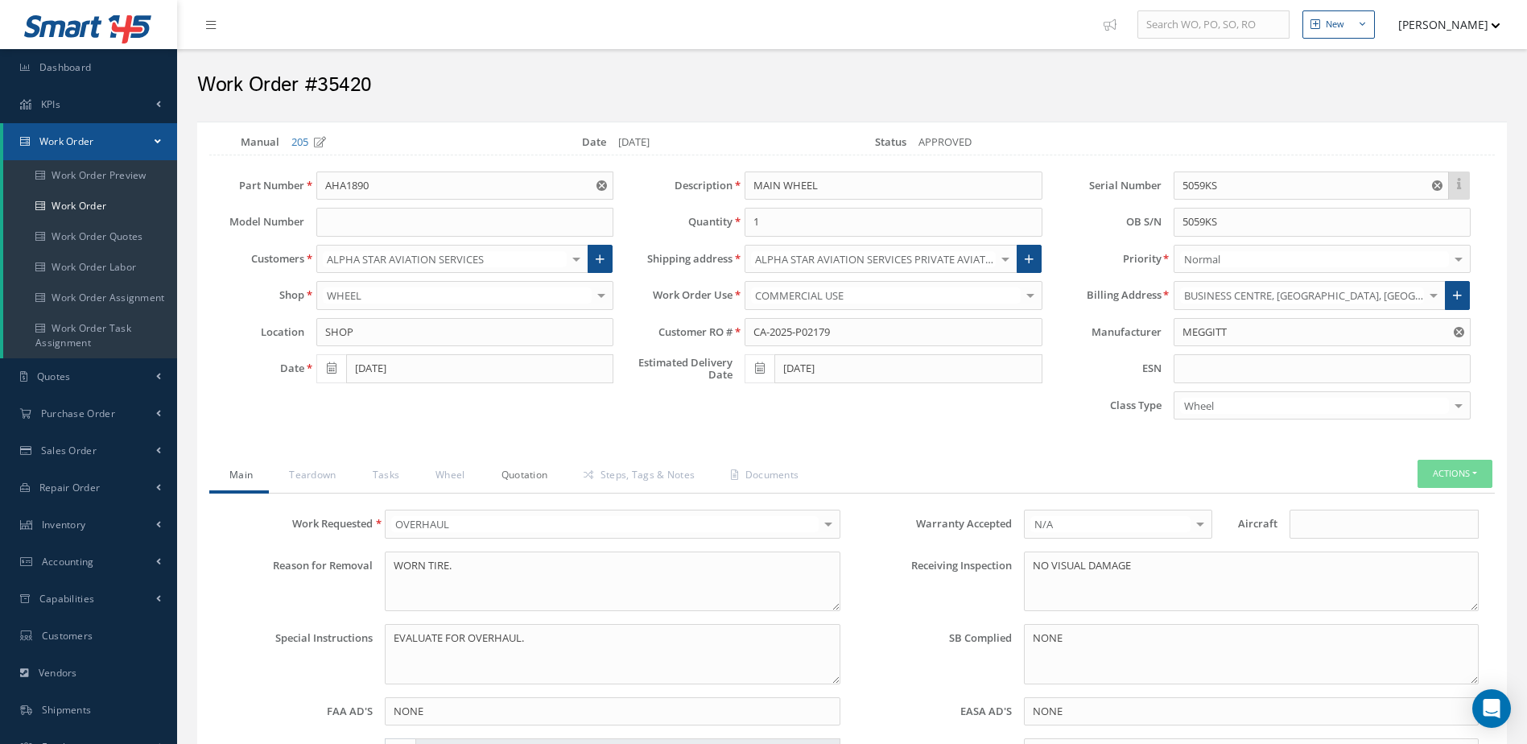
click at [532, 471] on link "Quotation" at bounding box center [522, 477] width 83 height 34
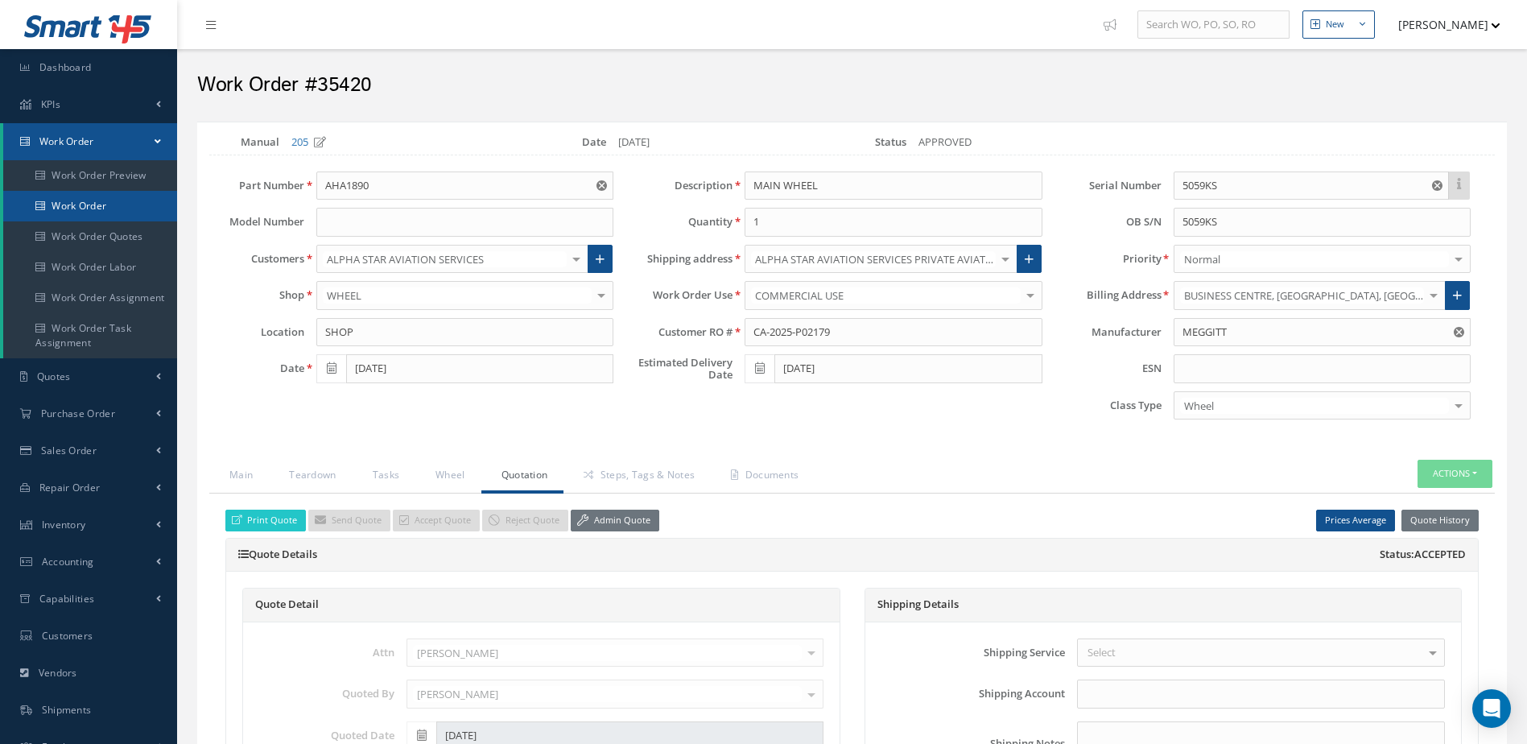
click at [123, 202] on link "Work Order" at bounding box center [90, 206] width 174 height 31
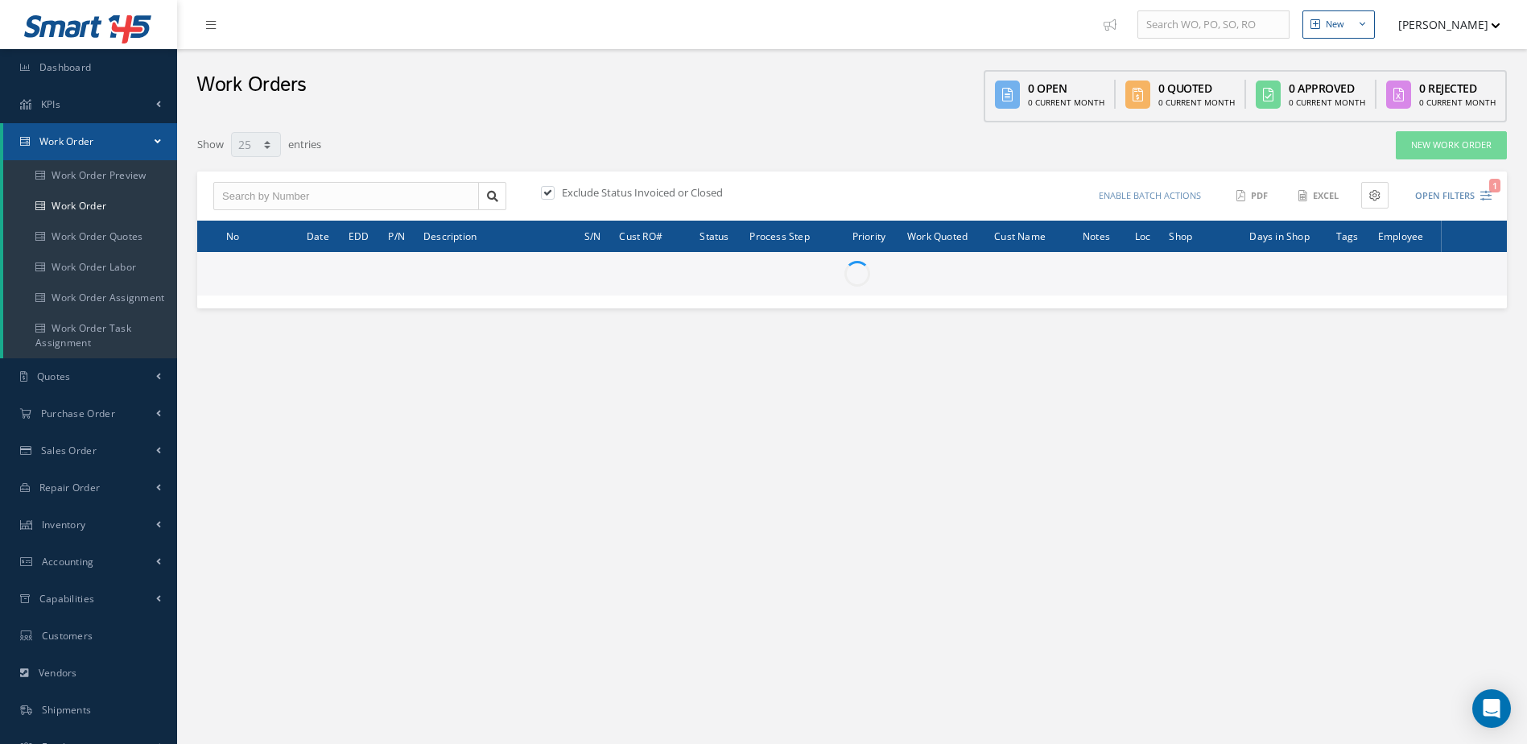
select select "25"
